Goal: Task Accomplishment & Management: Use online tool/utility

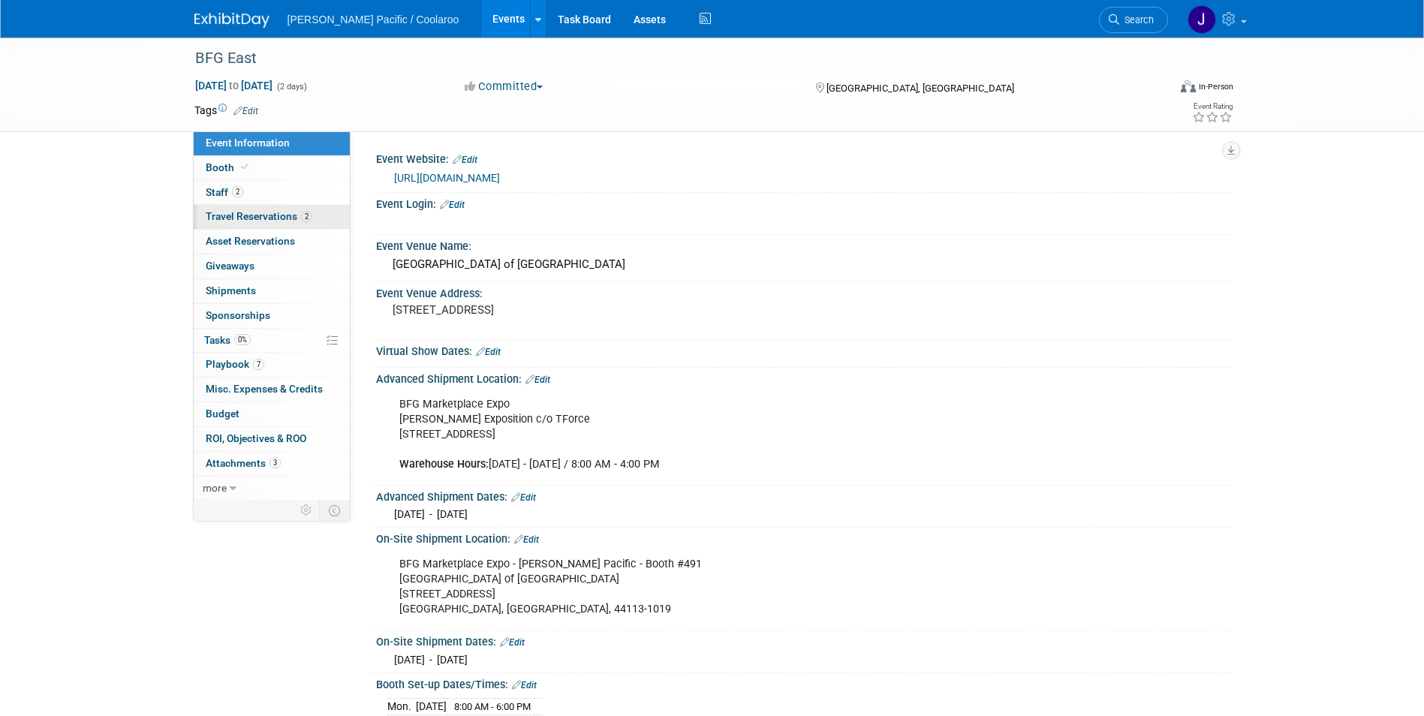
click at [242, 216] on span "Travel Reservations 2" at bounding box center [259, 216] width 107 height 12
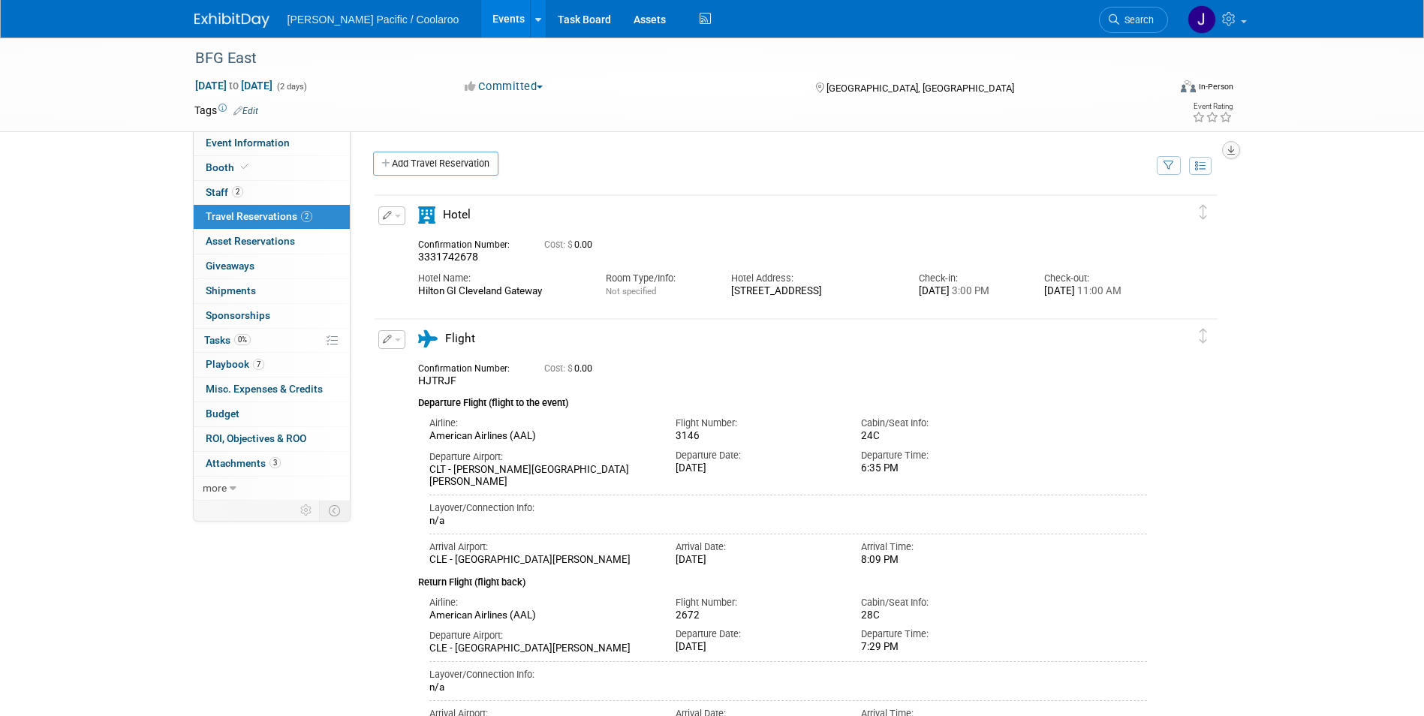
click at [1234, 152] on button "button" at bounding box center [1231, 150] width 18 height 18
click at [1336, 245] on div "BFG East [DATE] to [DATE] (2 days) [DATE] to [DATE] Committed Committed Conside…" at bounding box center [712, 398] width 1424 height 720
click at [400, 218] on button "button" at bounding box center [391, 215] width 27 height 19
click at [424, 290] on button "Duplicate" at bounding box center [442, 292] width 127 height 22
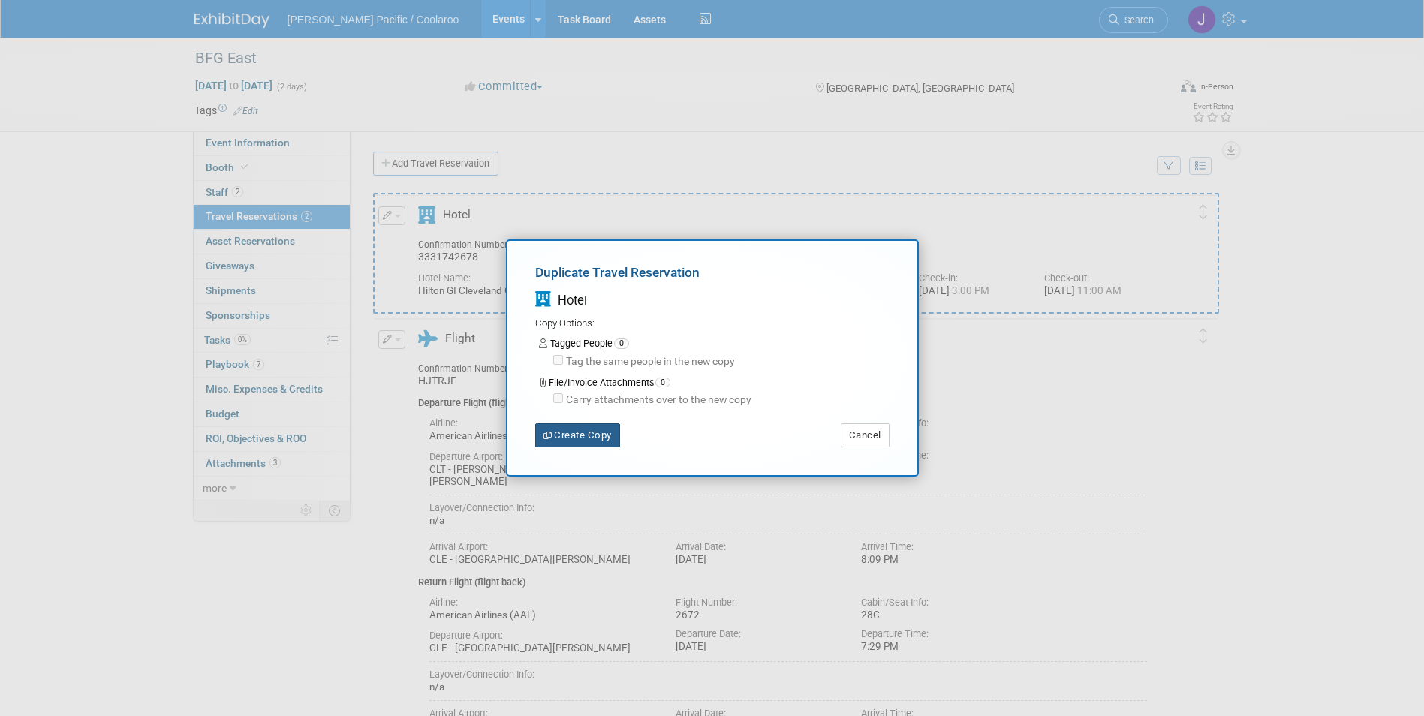
click at [592, 434] on button "Create Copy" at bounding box center [577, 435] width 85 height 24
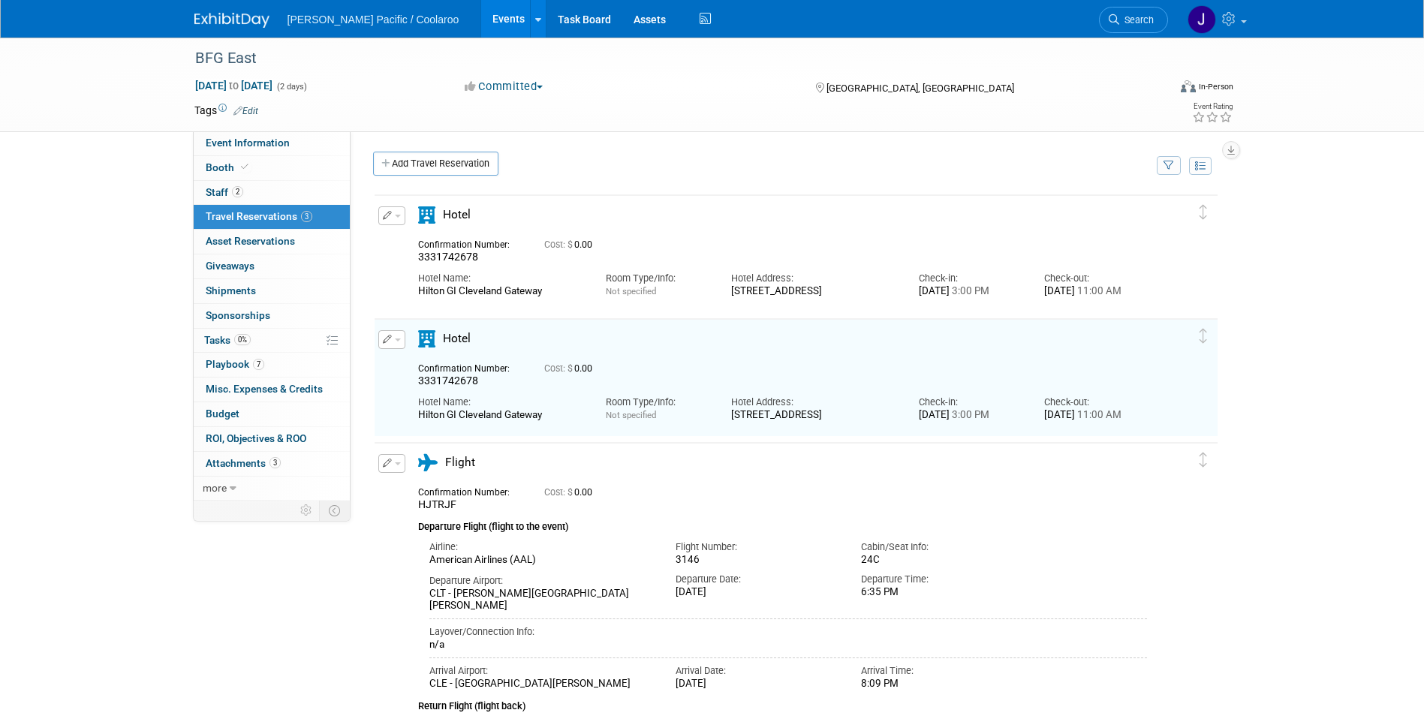
scroll to position [30, 0]
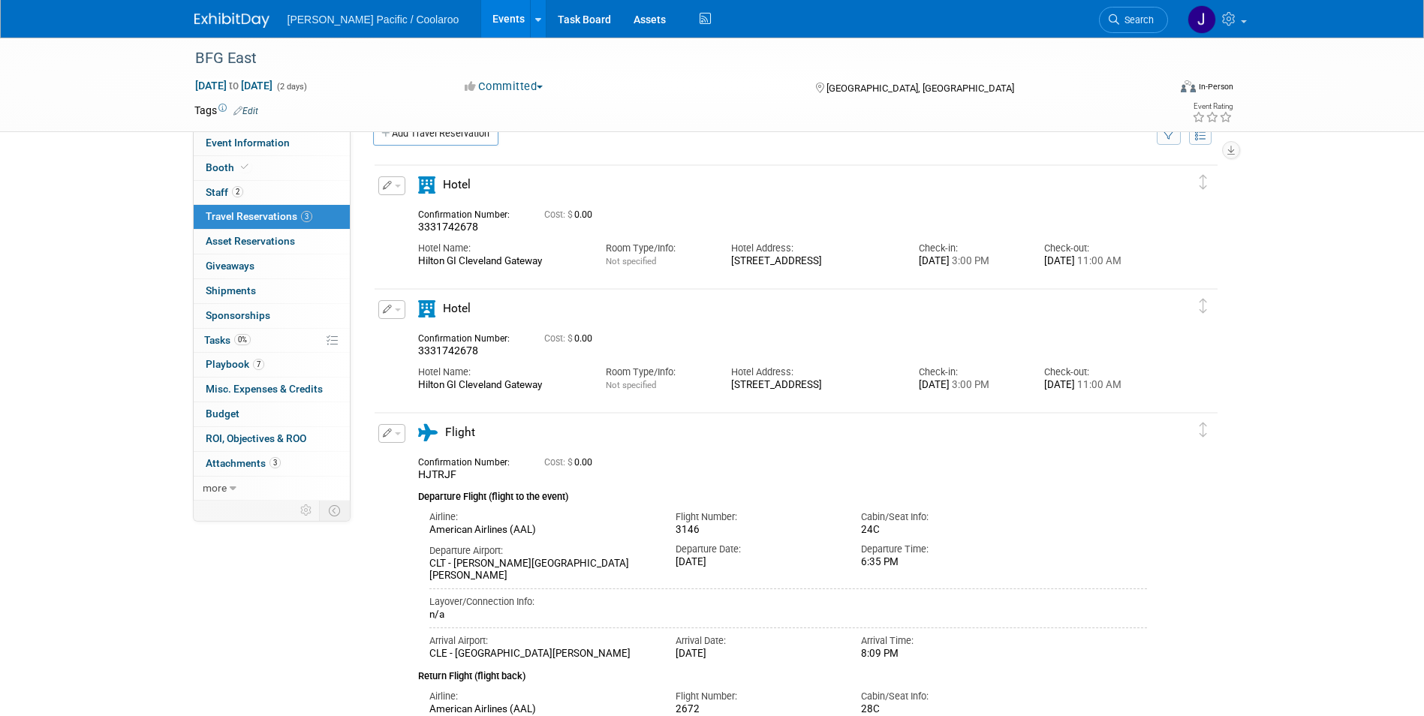
click at [402, 437] on button "button" at bounding box center [391, 433] width 27 height 19
click at [415, 504] on button "Duplicate" at bounding box center [442, 509] width 127 height 22
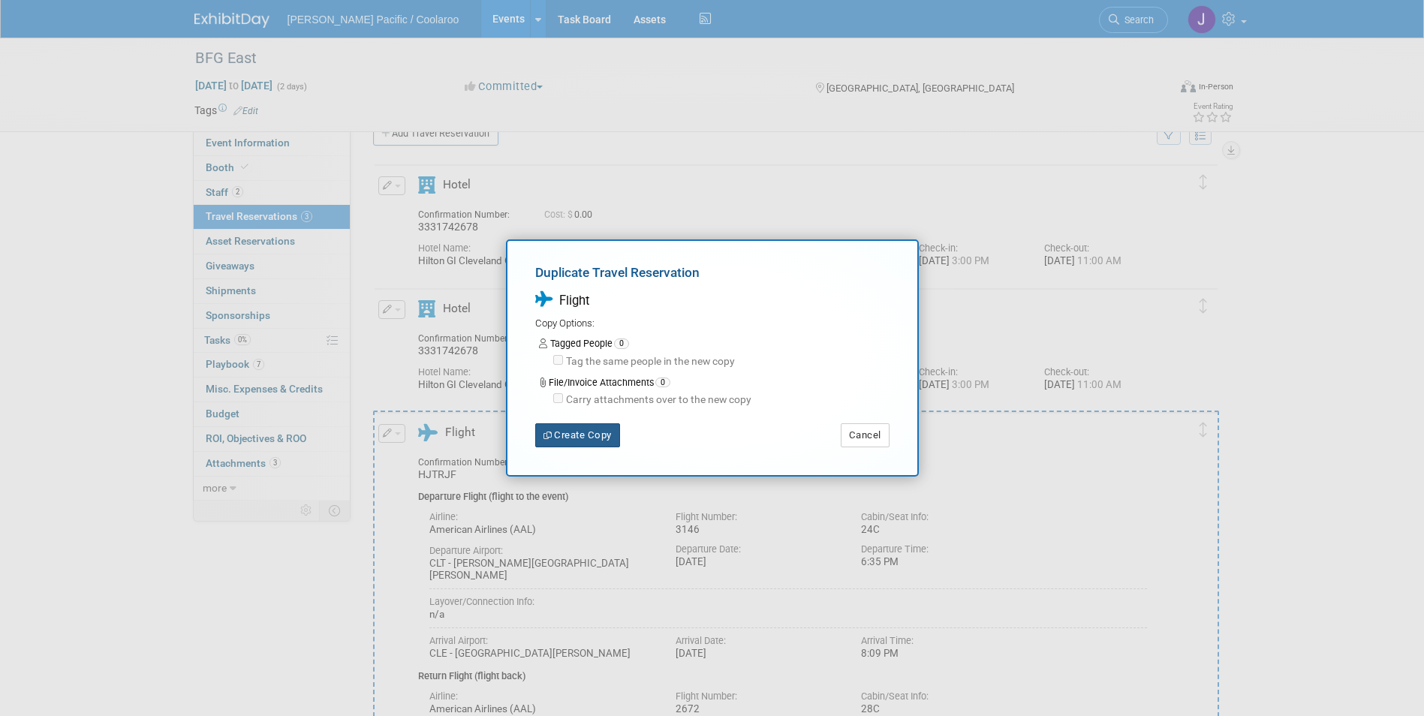
click at [566, 438] on button "Create Copy" at bounding box center [577, 435] width 85 height 24
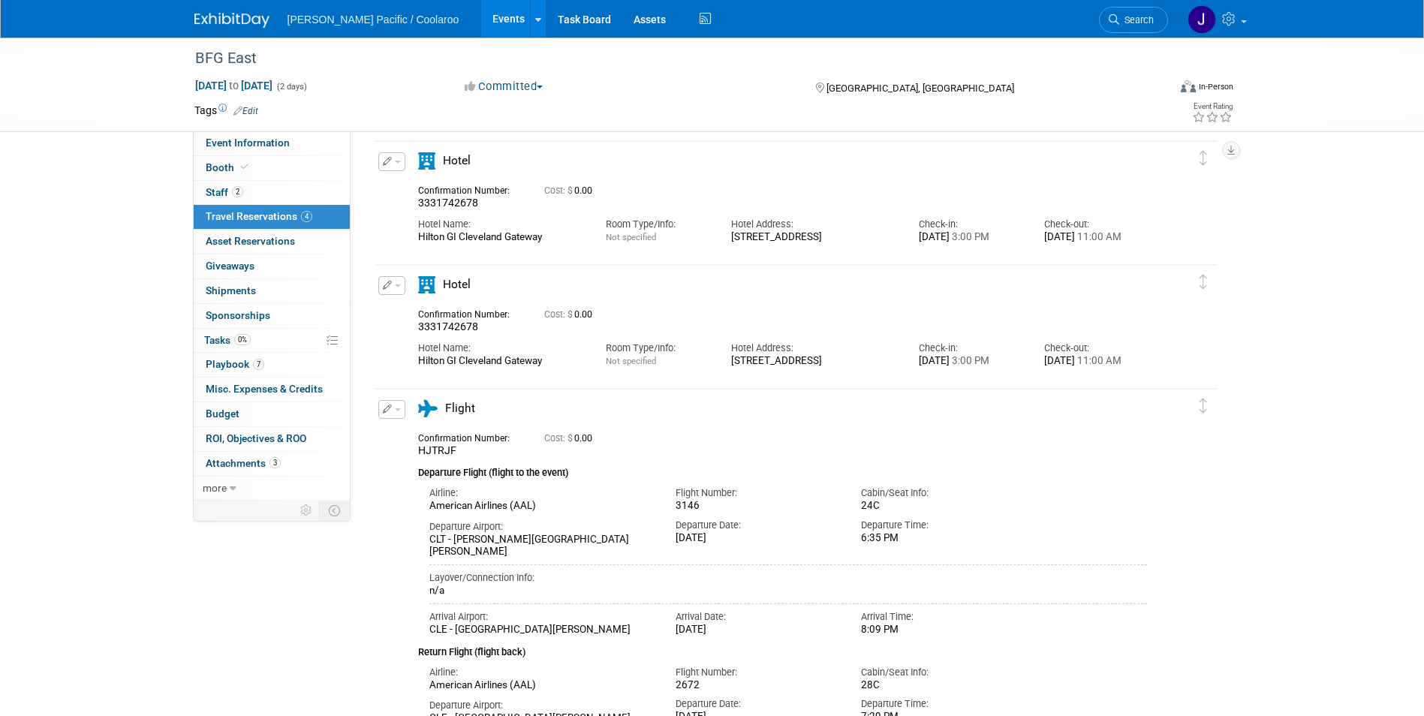
scroll to position [0, 0]
